Goal: Task Accomplishment & Management: Manage account settings

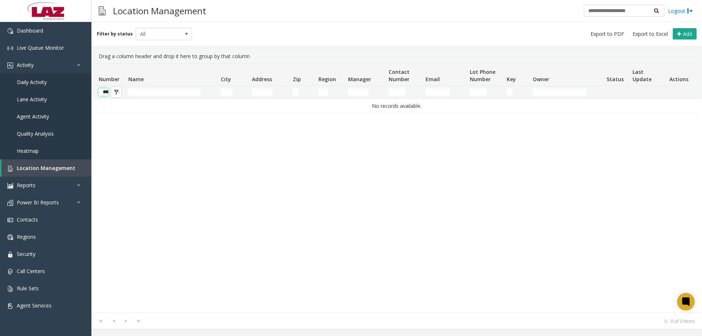
click at [107, 90] on input "******" at bounding box center [104, 91] width 10 height 7
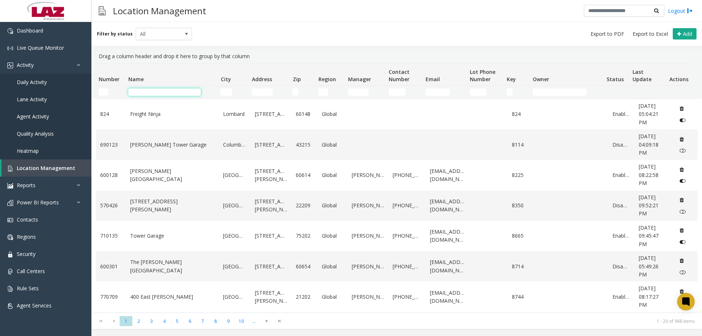
click at [170, 95] on input "Name Filter" at bounding box center [164, 91] width 72 height 7
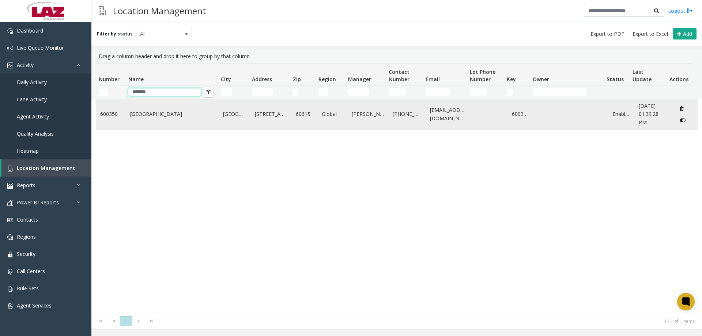
type input "*******"
click at [152, 118] on link "[GEOGRAPHIC_DATA]" at bounding box center [172, 114] width 84 height 8
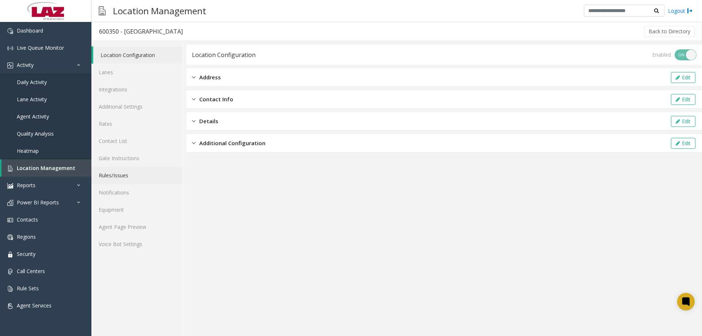
click at [125, 176] on link "Rules/Issues" at bounding box center [136, 175] width 91 height 17
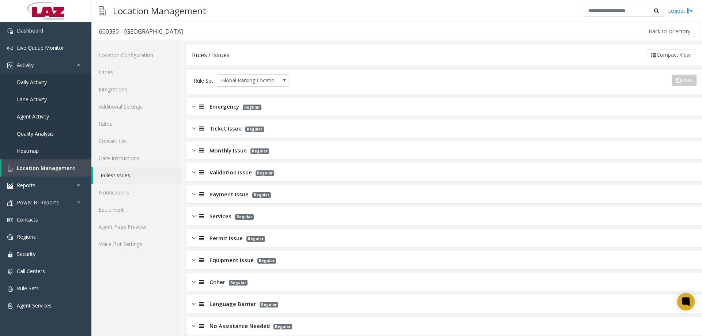
click at [235, 130] on span "Ticket Issue" at bounding box center [225, 128] width 32 height 8
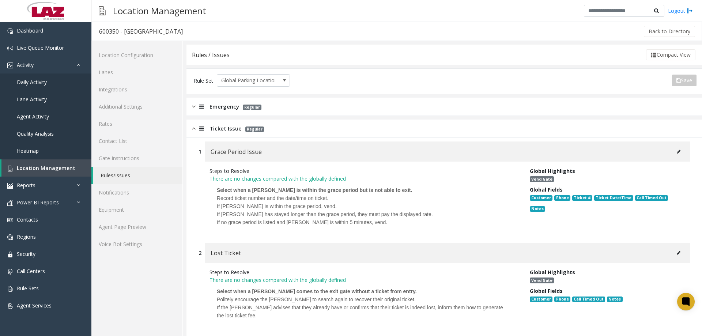
click at [228, 128] on span "Ticket Issue" at bounding box center [225, 128] width 32 height 8
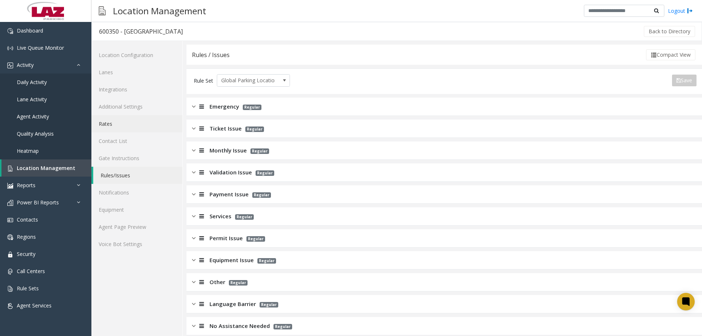
click at [125, 126] on link "Rates" at bounding box center [136, 123] width 91 height 17
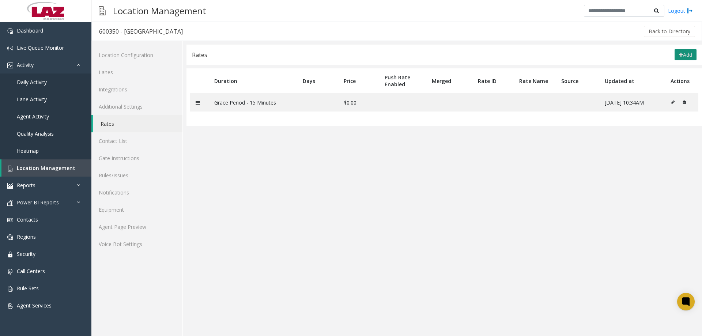
click at [679, 53] on icon at bounding box center [681, 54] width 4 height 5
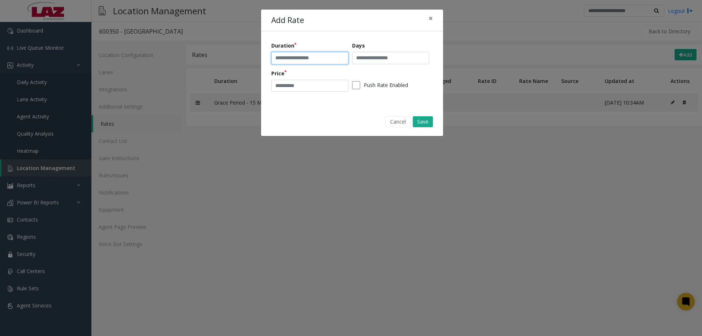
click at [302, 60] on input "text" at bounding box center [309, 58] width 77 height 12
type input "*"
type input "********"
click at [291, 88] on input "number" at bounding box center [309, 86] width 77 height 12
type input "**"
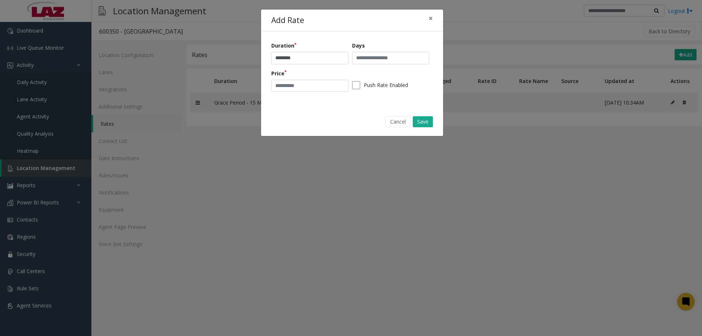
click at [412, 119] on div "Cancel Save" at bounding box center [352, 121] width 172 height 19
click at [416, 119] on button "Save" at bounding box center [423, 121] width 20 height 11
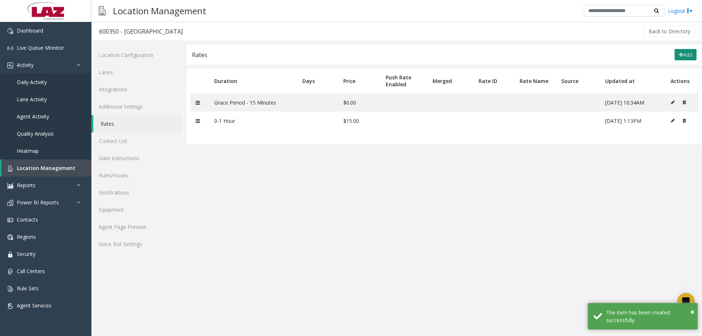
click at [679, 55] on icon at bounding box center [681, 54] width 4 height 5
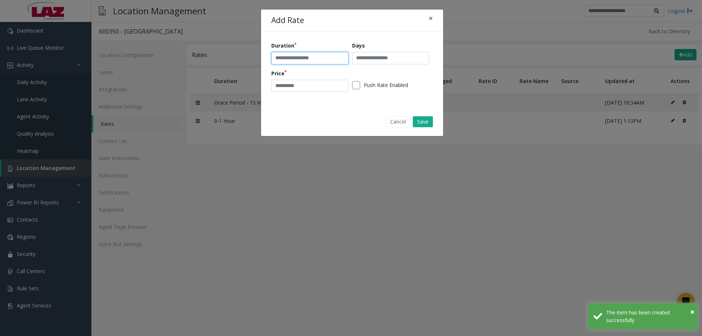
click at [282, 56] on input "text" at bounding box center [309, 58] width 77 height 12
type input "*******"
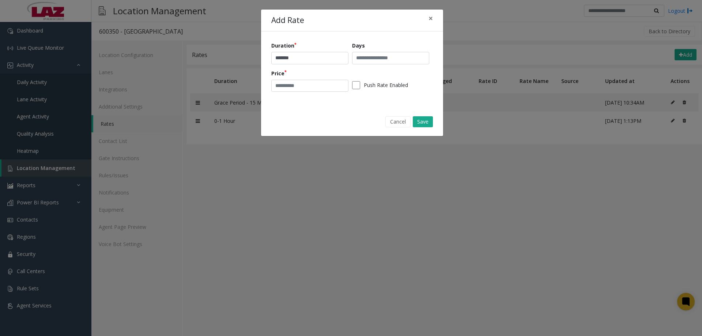
click at [300, 93] on div "Duration ******* Days Price Push Rate Enabled" at bounding box center [352, 69] width 162 height 55
click at [299, 91] on input "number" at bounding box center [309, 86] width 77 height 12
type input "**"
click at [420, 117] on button "Save" at bounding box center [423, 121] width 20 height 11
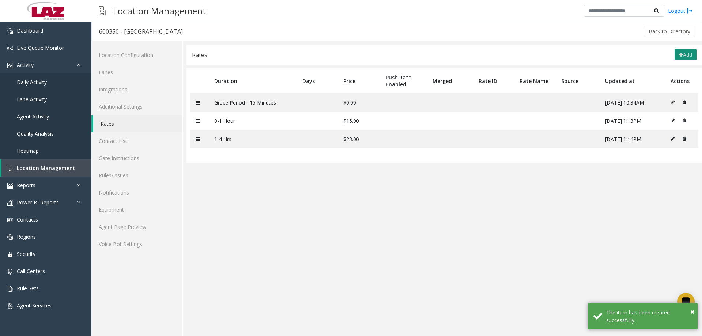
click at [687, 57] on button "Add" at bounding box center [685, 55] width 22 height 12
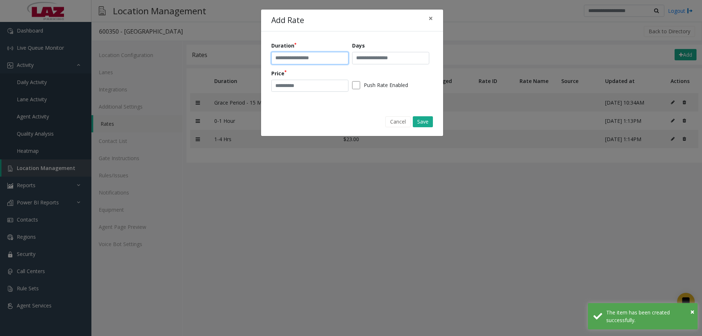
click at [328, 61] on input "text" at bounding box center [309, 58] width 77 height 12
type input "**********"
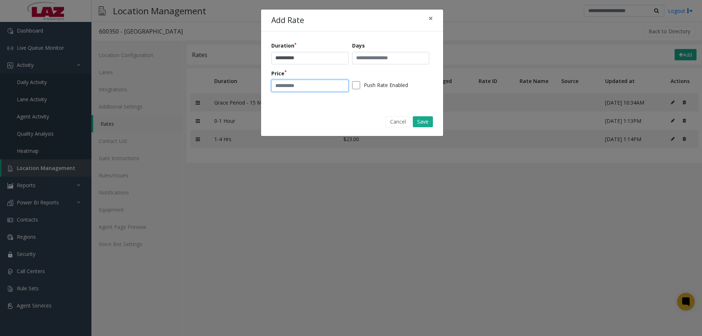
click at [310, 88] on input "number" at bounding box center [309, 86] width 77 height 12
type input "**"
click at [425, 121] on button "Save" at bounding box center [423, 121] width 20 height 11
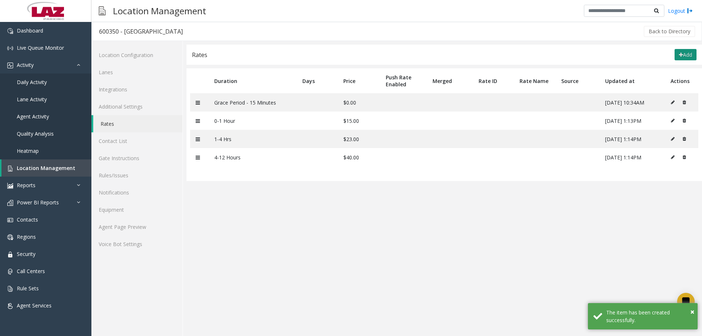
click at [680, 55] on icon at bounding box center [681, 54] width 4 height 5
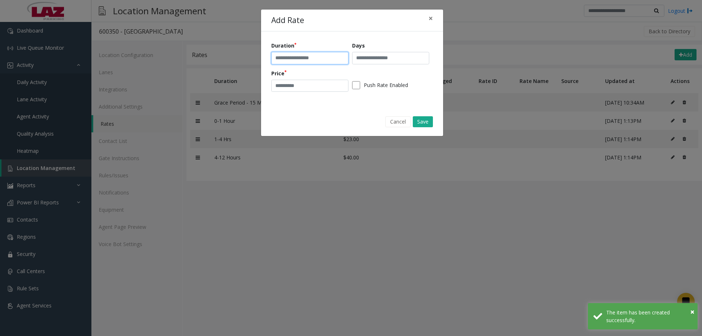
click at [288, 59] on input "text" at bounding box center [309, 58] width 77 height 12
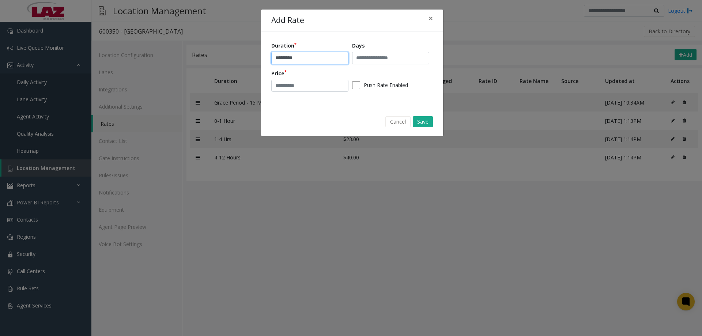
type input "*********"
click at [288, 86] on input "number" at bounding box center [309, 86] width 77 height 12
type input "**"
click at [423, 121] on button "Save" at bounding box center [423, 121] width 20 height 11
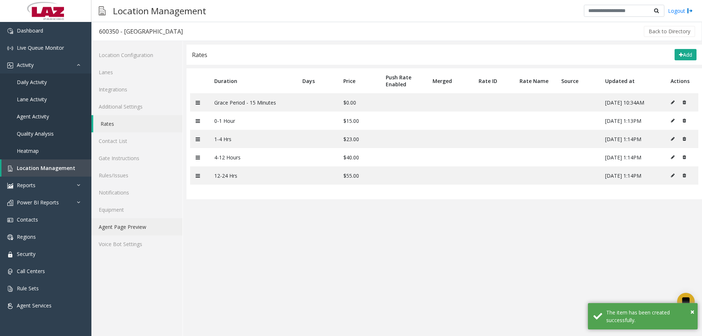
click at [125, 229] on link "Agent Page Preview" at bounding box center [136, 226] width 91 height 17
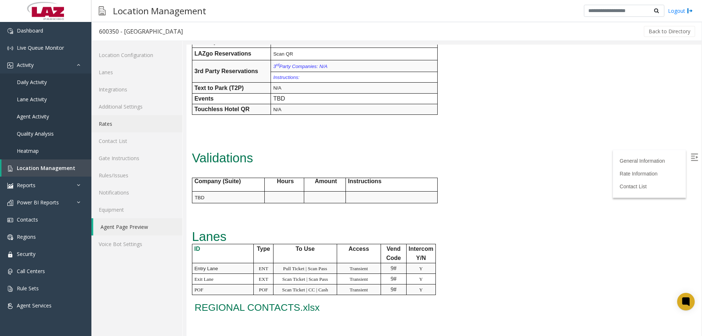
scroll to position [266, 0]
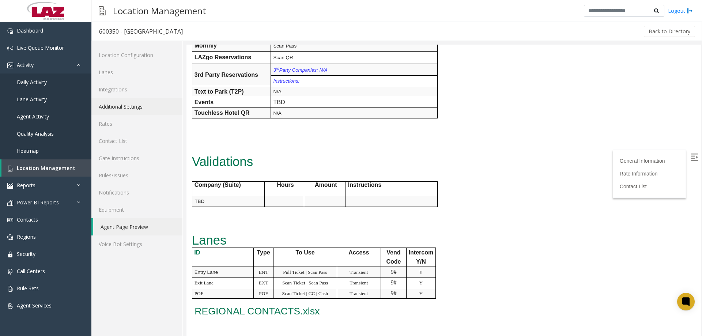
click at [135, 106] on link "Additional Settings" at bounding box center [136, 106] width 91 height 17
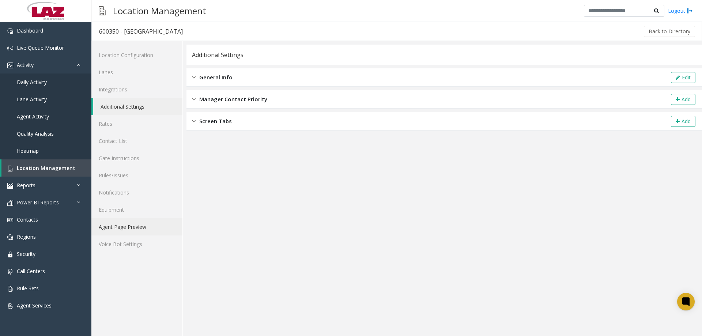
click at [122, 223] on link "Agent Page Preview" at bounding box center [136, 226] width 91 height 17
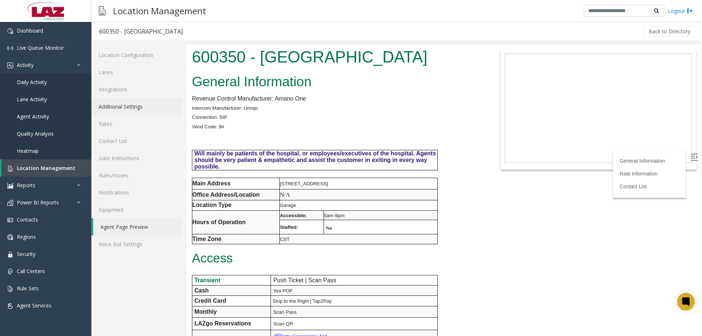
click at [119, 110] on link "Additional Settings" at bounding box center [136, 106] width 91 height 17
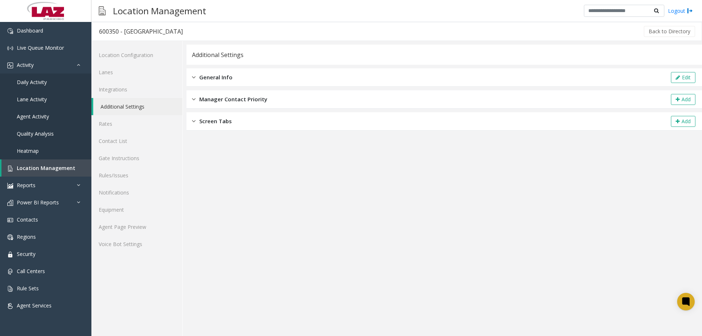
click at [292, 76] on div "General Info Edit" at bounding box center [443, 77] width 515 height 18
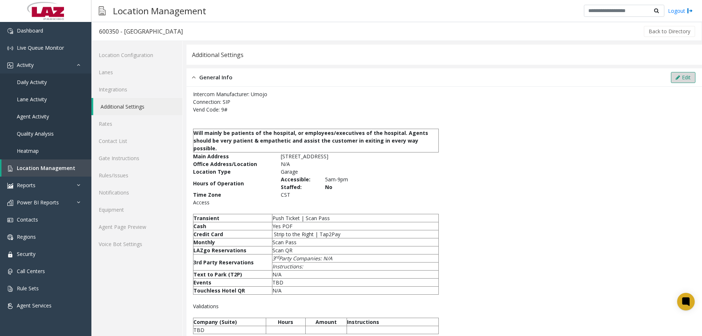
click at [681, 73] on button "Edit" at bounding box center [683, 77] width 24 height 11
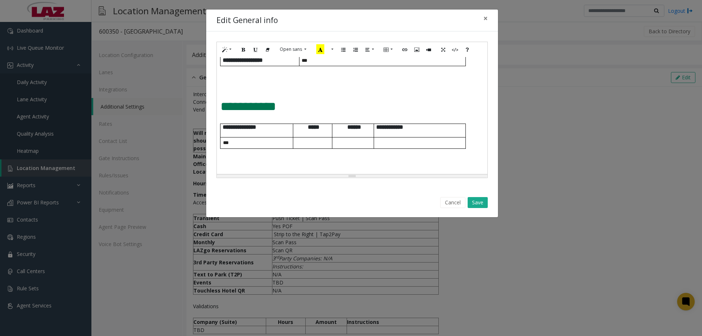
scroll to position [273, 0]
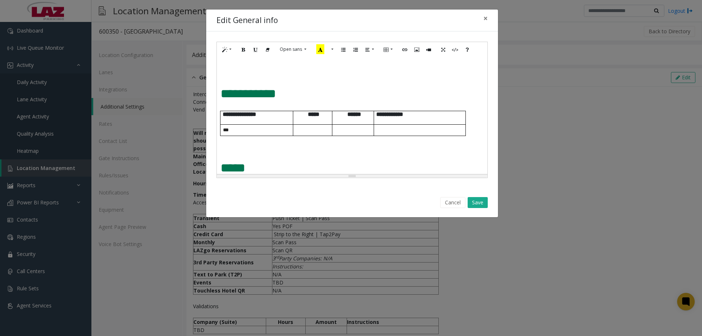
click at [252, 132] on p "***" at bounding box center [258, 129] width 70 height 5
click at [314, 132] on p at bounding box center [312, 129] width 39 height 5
click at [345, 130] on p at bounding box center [352, 129] width 41 height 5
click at [483, 199] on button "Save" at bounding box center [478, 202] width 20 height 11
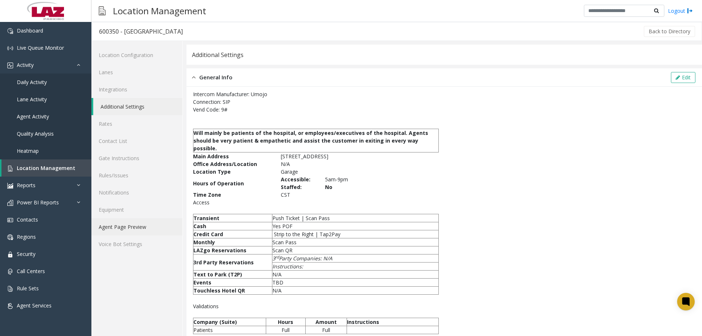
click at [113, 226] on link "Agent Page Preview" at bounding box center [136, 226] width 91 height 17
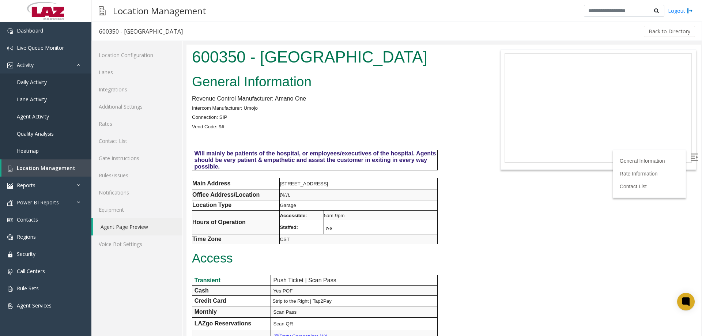
click at [330, 26] on div "Back to Directory" at bounding box center [443, 31] width 506 height 18
click at [40, 82] on span "Daily Activity" at bounding box center [32, 82] width 30 height 7
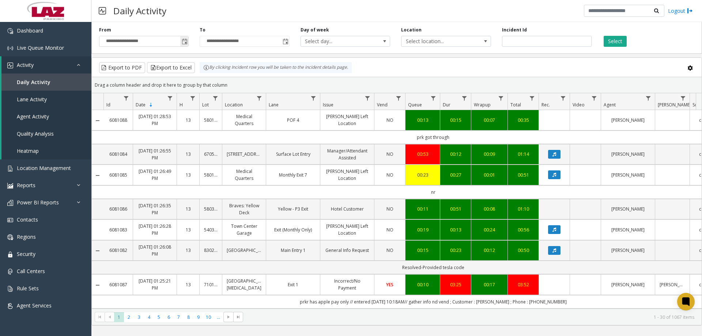
click at [184, 44] on span "Toggle popup" at bounding box center [185, 42] width 6 height 6
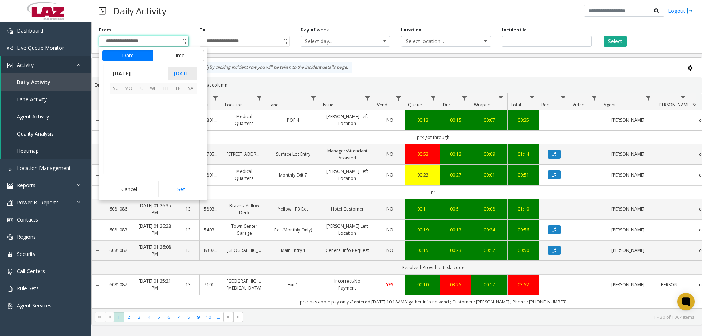
scroll to position [131105, 0]
click at [128, 139] on span "18" at bounding box center [128, 137] width 12 height 12
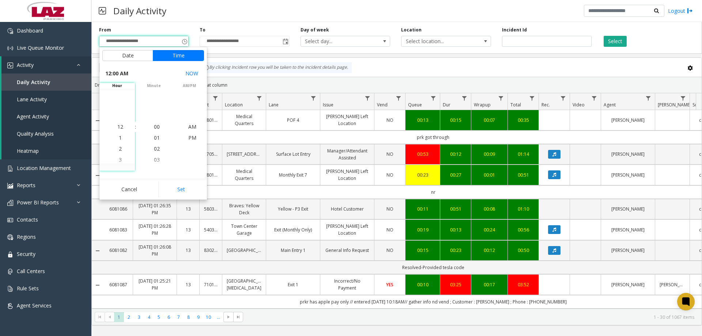
drag, startPoint x: 176, startPoint y: 189, endPoint x: 200, endPoint y: 171, distance: 29.5
click at [175, 189] on button "Set" at bounding box center [181, 189] width 46 height 16
type input "**********"
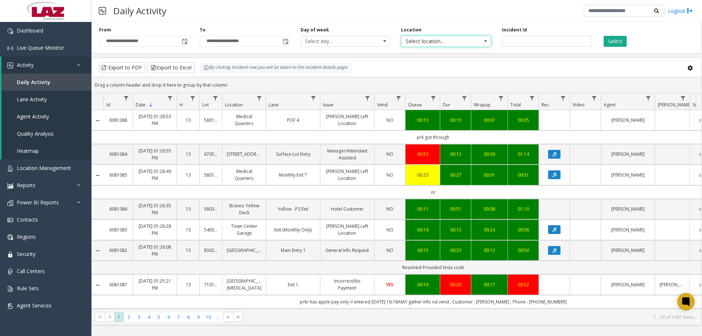
click at [435, 42] on span "Select location..." at bounding box center [436, 41] width 71 height 10
type input "******"
click at [451, 77] on li "600350 [GEOGRAPHIC_DATA]" at bounding box center [445, 80] width 87 height 10
click at [614, 46] on button "Select" at bounding box center [614, 41] width 23 height 11
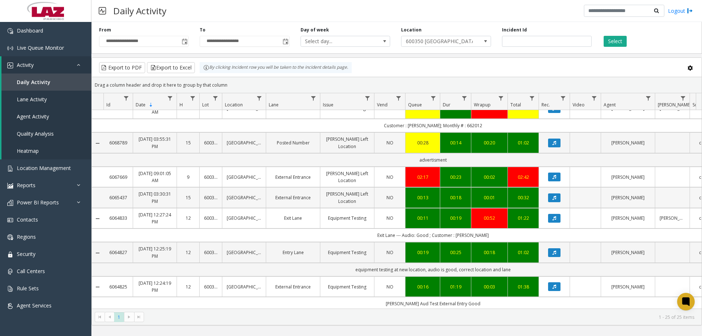
scroll to position [607, 0]
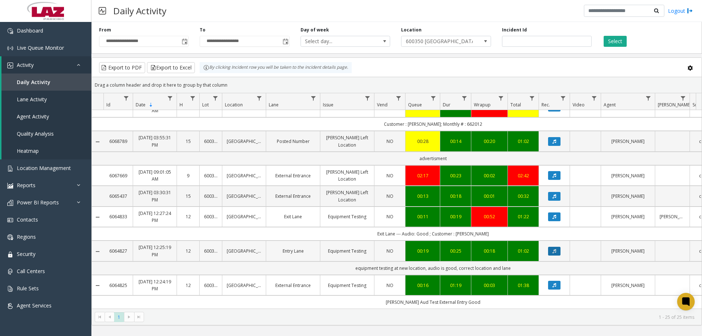
click at [549, 247] on button "Data table" at bounding box center [554, 251] width 12 height 9
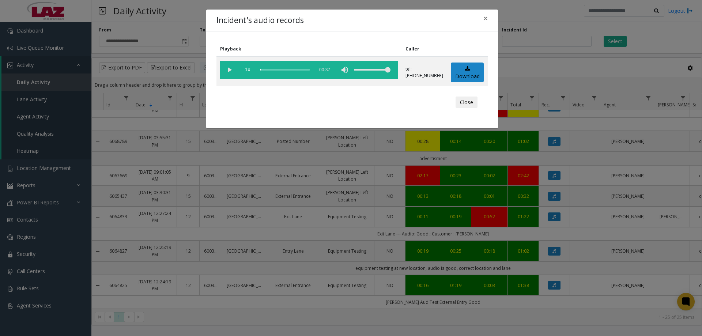
drag, startPoint x: 228, startPoint y: 69, endPoint x: 365, endPoint y: 55, distance: 137.5
click at [230, 67] on vg-play-pause at bounding box center [229, 70] width 18 height 18
drag, startPoint x: 391, startPoint y: 67, endPoint x: 363, endPoint y: 67, distance: 27.8
click at [363, 67] on div "volume level" at bounding box center [372, 70] width 37 height 18
click at [268, 70] on div "scrub bar" at bounding box center [285, 70] width 50 height 18
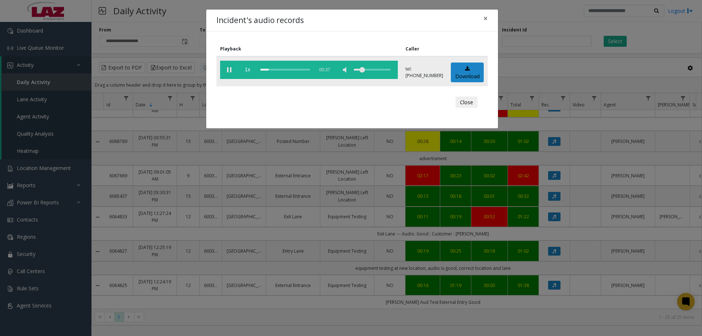
click at [273, 69] on div "scrub bar" at bounding box center [285, 70] width 50 height 18
click at [278, 69] on div "scrub bar" at bounding box center [285, 70] width 50 height 18
drag, startPoint x: 363, startPoint y: 67, endPoint x: 368, endPoint y: 69, distance: 5.9
click at [368, 69] on div "volume level" at bounding box center [372, 70] width 37 height 18
click at [372, 69] on div "volume level" at bounding box center [372, 70] width 37 height 18
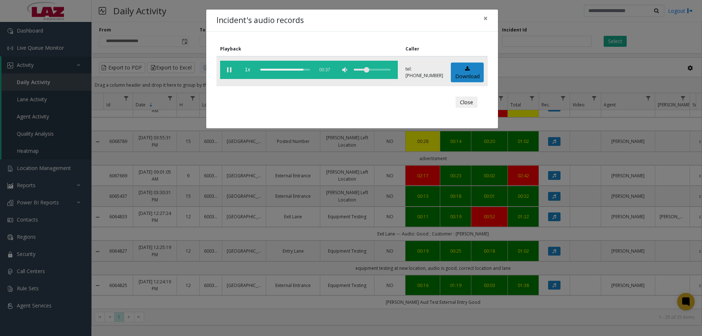
click at [368, 69] on div "volume level" at bounding box center [372, 70] width 37 height 18
click at [472, 99] on button "Close" at bounding box center [466, 103] width 22 height 12
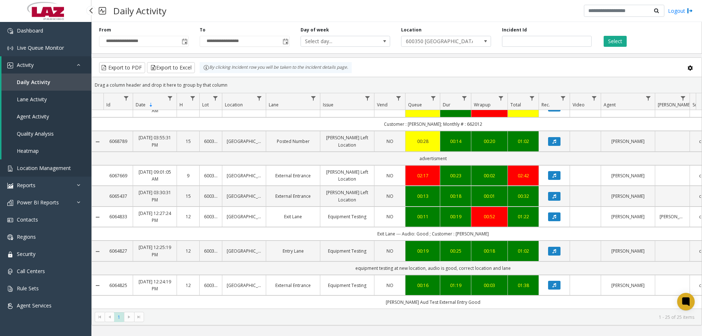
click at [42, 171] on span "Location Management" at bounding box center [44, 167] width 54 height 7
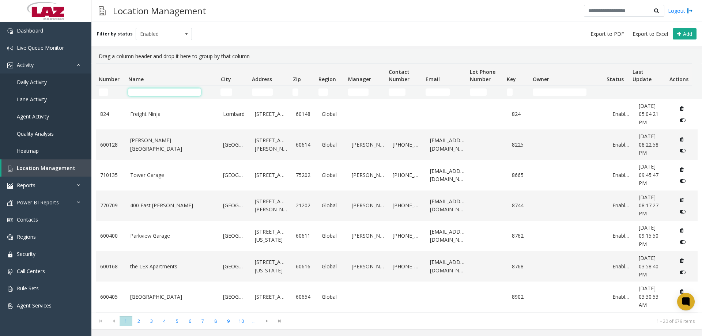
click at [160, 92] on input "Name Filter" at bounding box center [164, 91] width 72 height 7
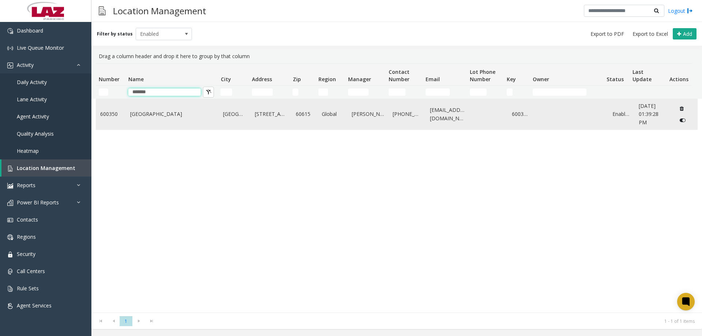
type input "*******"
click at [155, 124] on td "[GEOGRAPHIC_DATA]" at bounding box center [172, 114] width 93 height 30
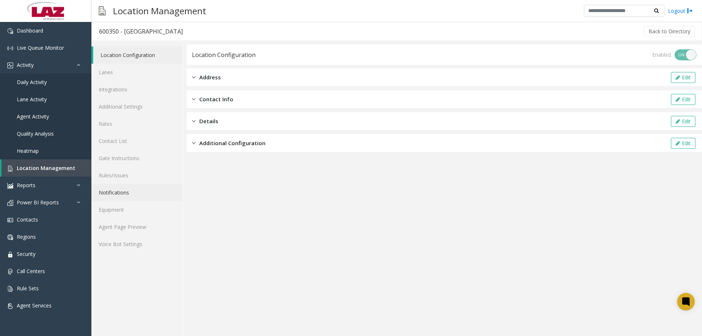
click at [118, 185] on link "Notifications" at bounding box center [136, 192] width 91 height 17
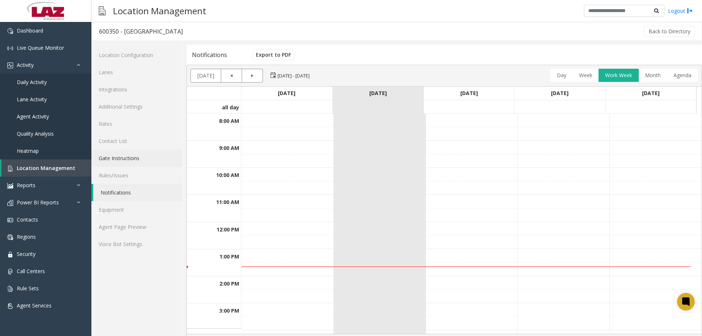
click at [122, 163] on link "Gate Instructions" at bounding box center [136, 158] width 91 height 17
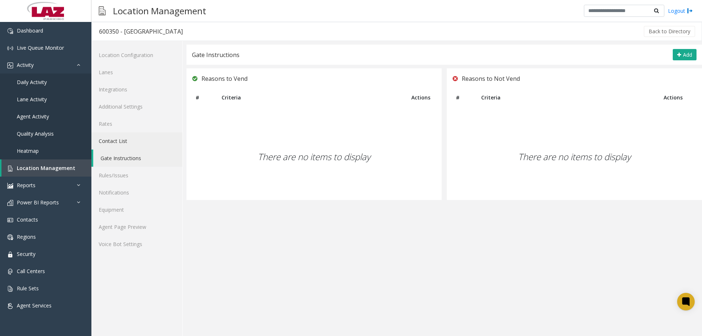
click at [120, 148] on link "Contact List" at bounding box center [136, 140] width 91 height 17
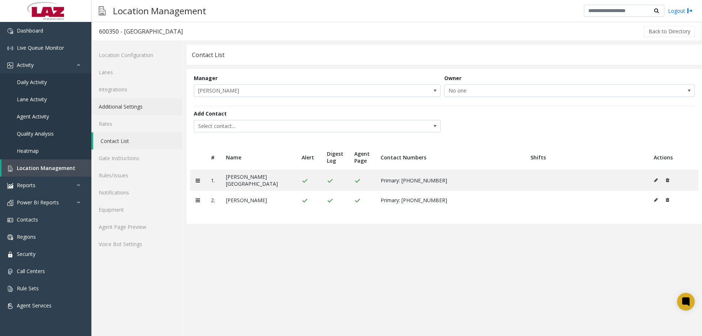
click at [126, 110] on link "Additional Settings" at bounding box center [136, 106] width 91 height 17
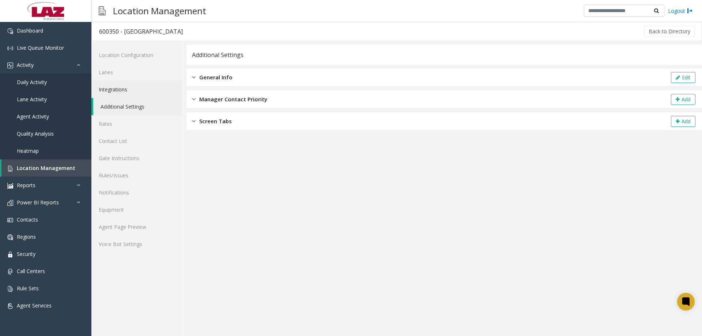
click at [110, 86] on link "Integrations" at bounding box center [136, 89] width 91 height 17
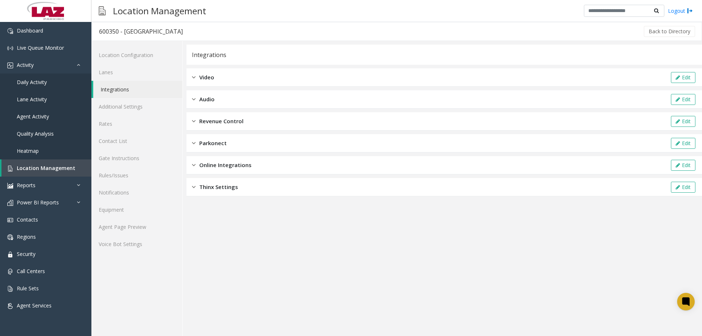
click at [237, 170] on div "Online Integrations Edit" at bounding box center [443, 165] width 515 height 18
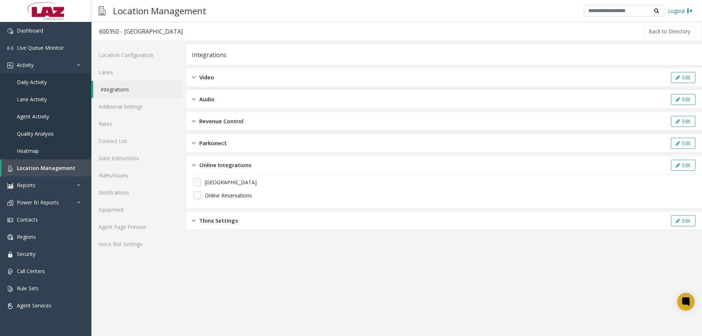
click at [234, 167] on span "Online Integrations" at bounding box center [225, 165] width 52 height 8
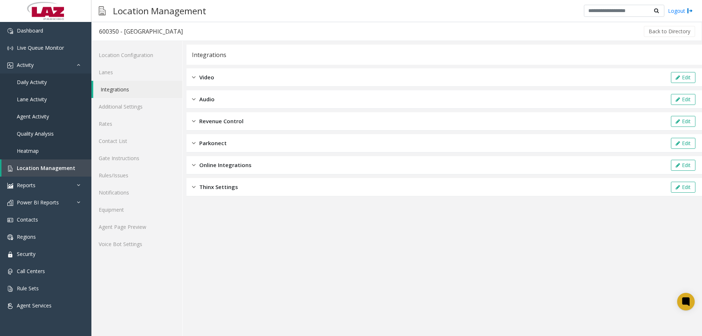
click at [219, 147] on span "Parkonect" at bounding box center [212, 143] width 27 height 8
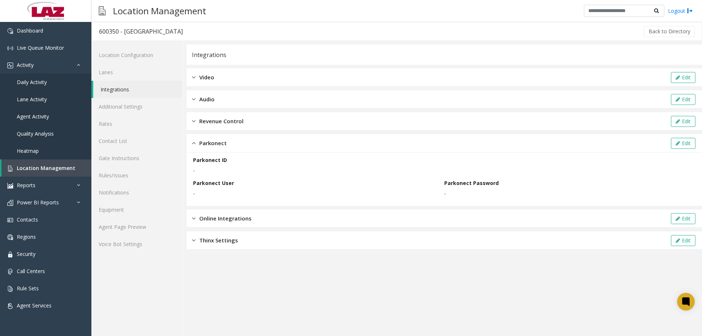
click at [219, 147] on span "Parkonect" at bounding box center [212, 143] width 27 height 8
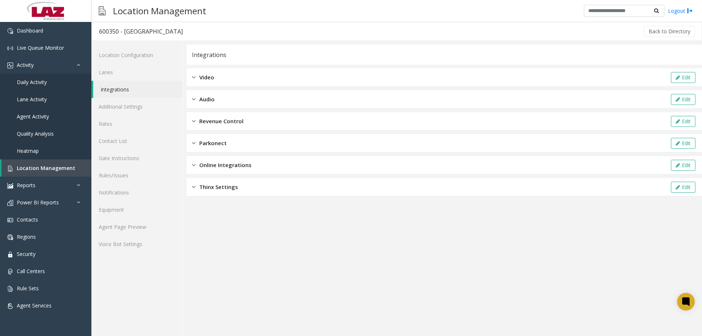
click at [227, 123] on span "Revenue Control" at bounding box center [221, 121] width 44 height 8
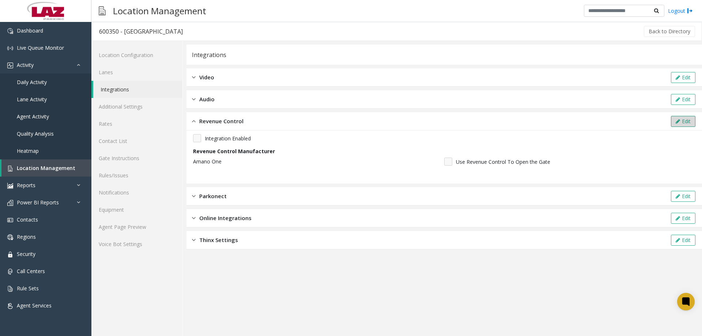
click at [674, 117] on button "Edit" at bounding box center [683, 121] width 24 height 11
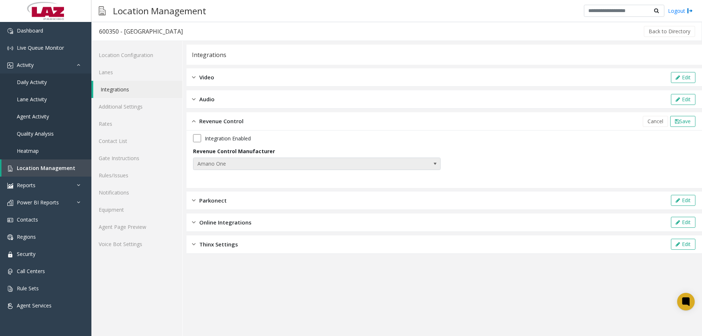
click at [363, 161] on span "Amano One" at bounding box center [291, 164] width 197 height 12
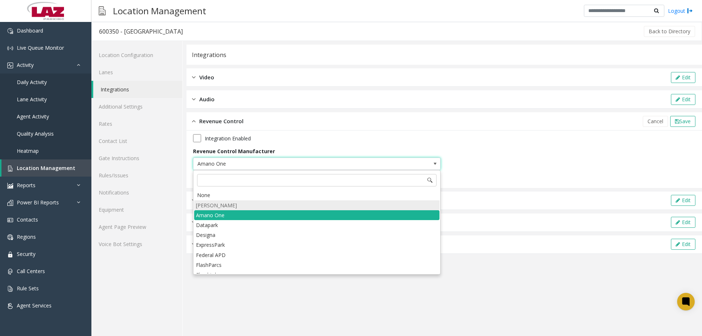
click at [279, 207] on li "[PERSON_NAME]" at bounding box center [316, 205] width 245 height 10
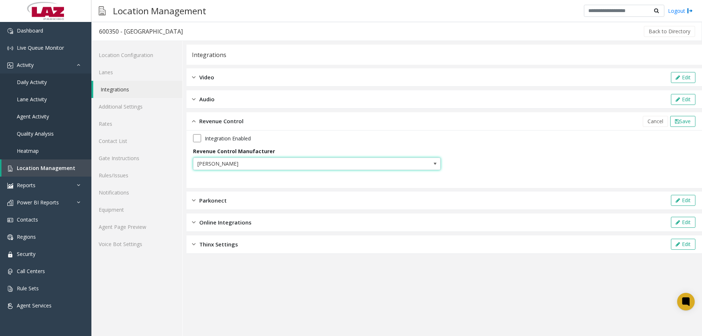
click at [413, 162] on span "[PERSON_NAME]" at bounding box center [316, 164] width 247 height 12
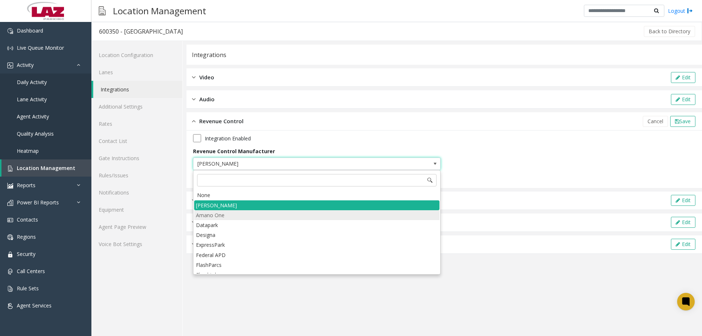
click at [243, 211] on li "Amano One" at bounding box center [316, 215] width 245 height 10
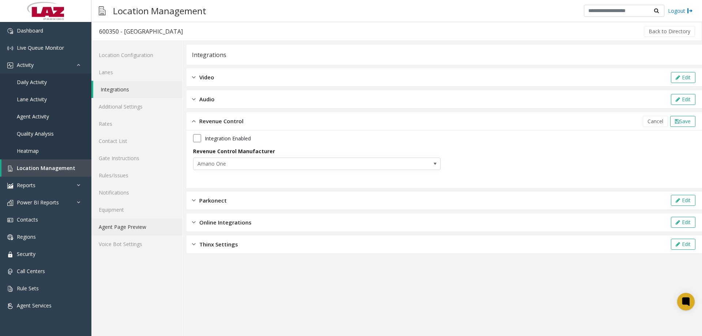
click at [111, 227] on link "Agent Page Preview" at bounding box center [136, 226] width 91 height 17
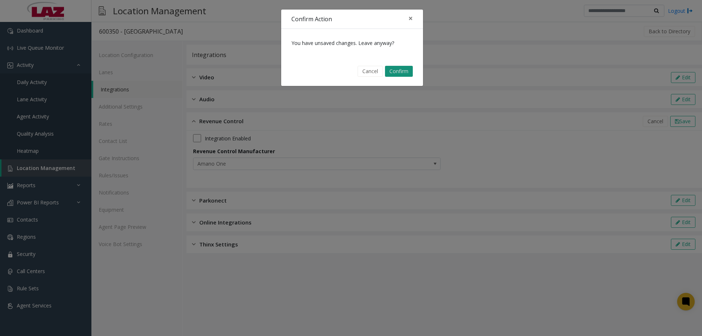
click at [398, 72] on button "Confirm" at bounding box center [399, 71] width 28 height 11
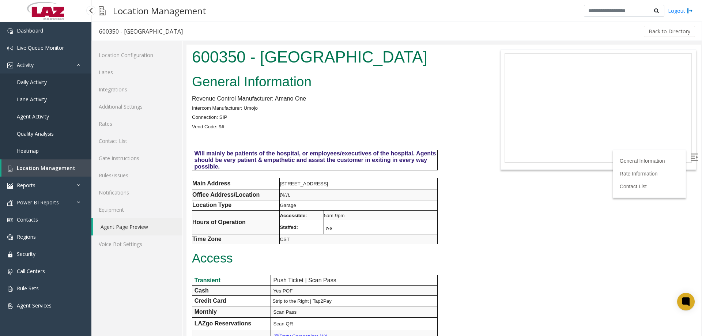
click at [41, 167] on span "Location Management" at bounding box center [46, 167] width 58 height 7
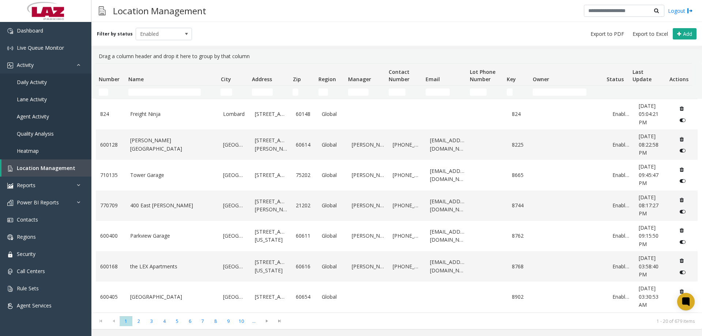
click at [147, 88] on td "Name Filter" at bounding box center [171, 92] width 92 height 13
click at [147, 93] on input "Name Filter" at bounding box center [164, 91] width 72 height 7
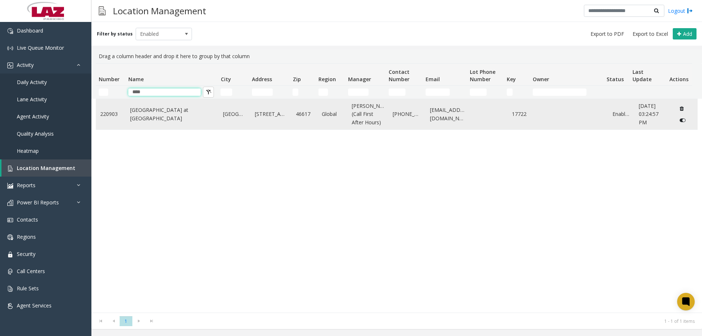
type input "****"
click at [178, 117] on link "[GEOGRAPHIC_DATA] at [GEOGRAPHIC_DATA]" at bounding box center [172, 114] width 84 height 16
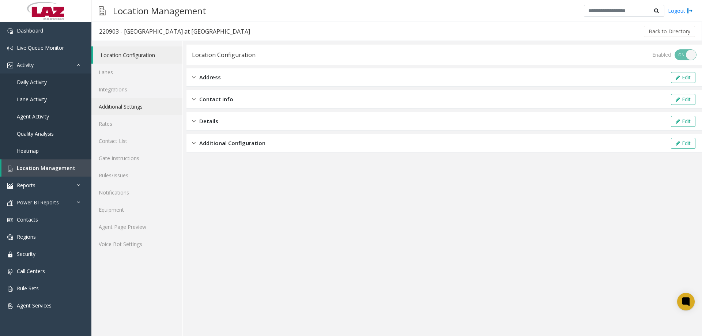
click at [121, 102] on link "Additional Settings" at bounding box center [136, 106] width 91 height 17
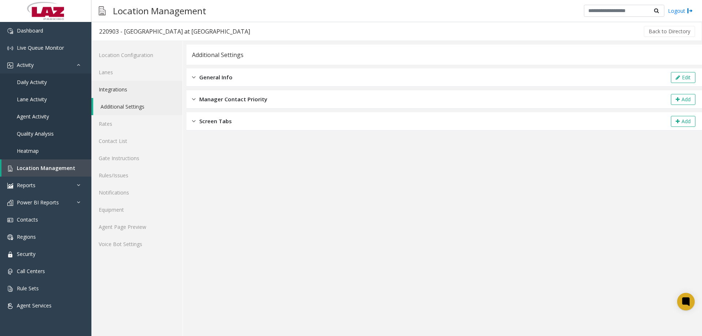
click at [121, 95] on link "Integrations" at bounding box center [136, 89] width 91 height 17
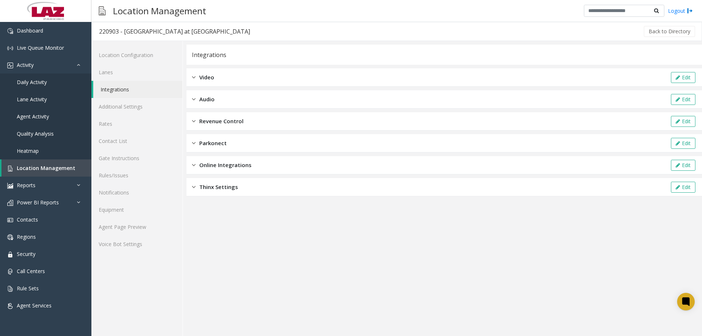
click at [255, 123] on div "Revenue Control Edit" at bounding box center [443, 121] width 515 height 18
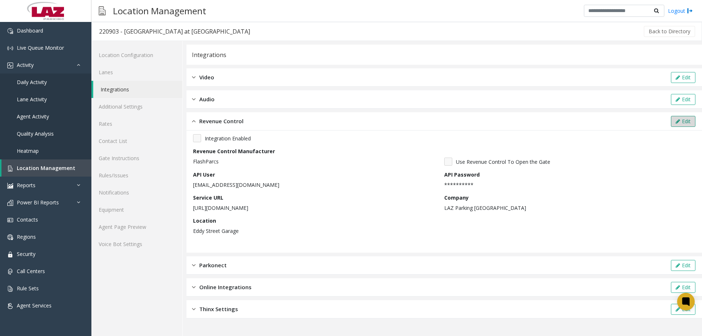
click at [678, 121] on icon at bounding box center [678, 121] width 4 height 5
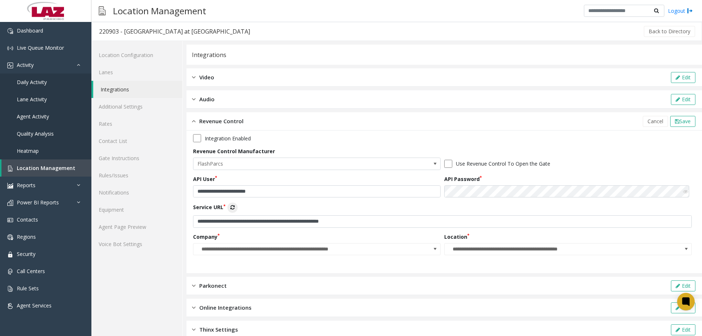
click at [499, 125] on div "Revenue Control Cancel Save" at bounding box center [443, 121] width 515 height 18
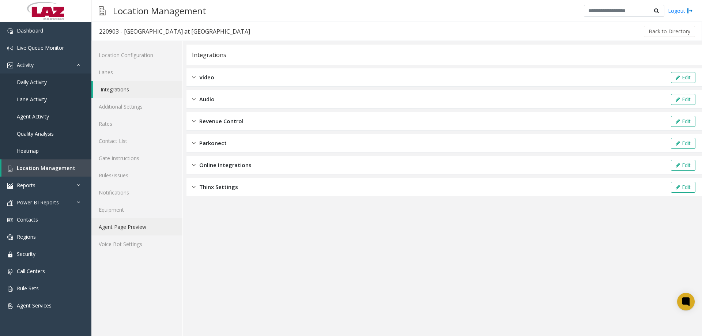
click at [122, 227] on link "Agent Page Preview" at bounding box center [136, 226] width 91 height 17
